Goal: Obtain resource: Obtain resource

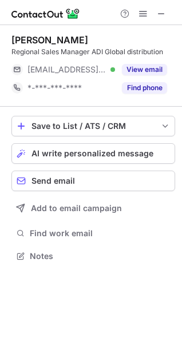
scroll to position [248, 182]
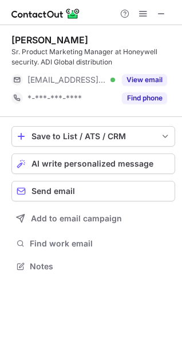
scroll to position [259, 182]
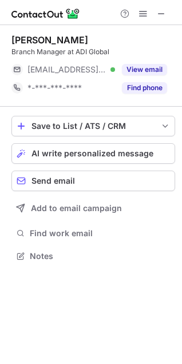
scroll to position [248, 182]
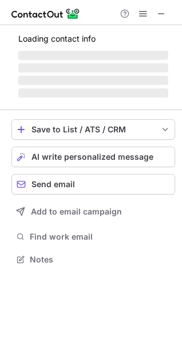
scroll to position [259, 182]
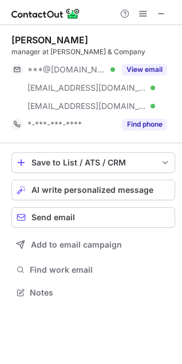
scroll to position [285, 182]
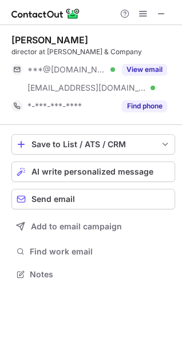
scroll to position [267, 182]
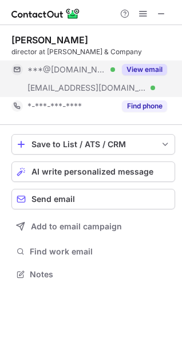
click at [142, 68] on button "View email" at bounding box center [144, 69] width 45 height 11
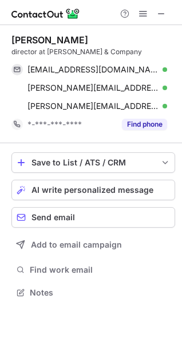
scroll to position [285, 182]
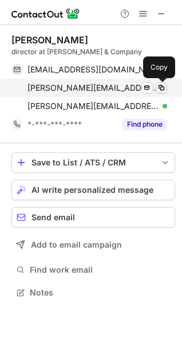
click at [162, 86] on span at bounding box center [160, 87] width 9 height 9
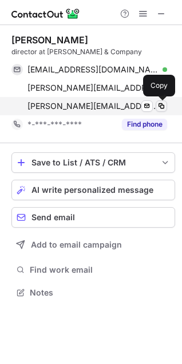
click at [164, 103] on span at bounding box center [160, 106] width 9 height 9
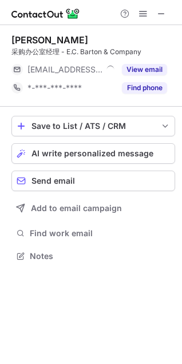
scroll to position [248, 182]
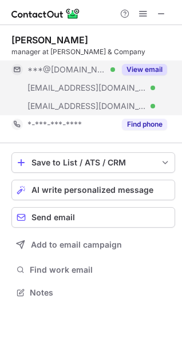
scroll to position [285, 182]
click at [147, 69] on button "View email" at bounding box center [144, 69] width 45 height 11
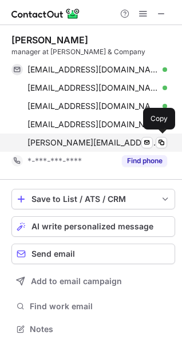
click at [120, 142] on span "ralph.smith@ecbarton.com" at bounding box center [92, 143] width 131 height 10
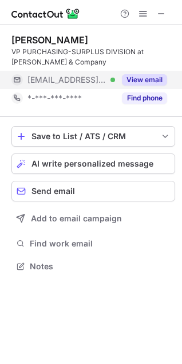
scroll to position [259, 182]
click at [142, 81] on button "View email" at bounding box center [144, 79] width 45 height 11
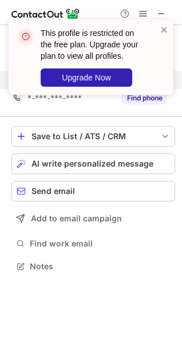
click at [103, 34] on header "This profile is restricted on the free plan. Upgrade your plan to view all prof…" at bounding box center [93, 44] width 105 height 34
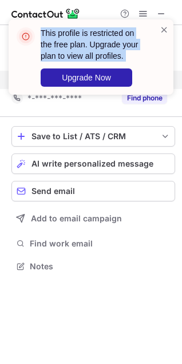
click at [103, 34] on header "This profile is restricted on the free plan. Upgrade your plan to view all prof…" at bounding box center [93, 44] width 105 height 34
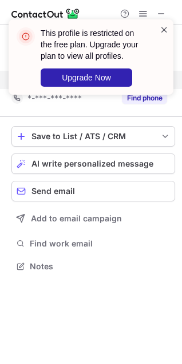
click at [166, 30] on span at bounding box center [163, 29] width 9 height 11
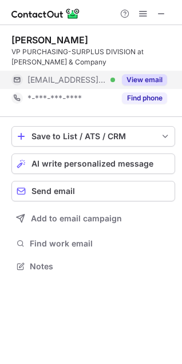
click at [160, 13] on div "This profile is restricted on the free plan. Upgrade your plan to view all prof…" at bounding box center [90, 19] width 183 height 23
click at [164, 13] on span at bounding box center [160, 13] width 9 height 9
